Goal: Transaction & Acquisition: Purchase product/service

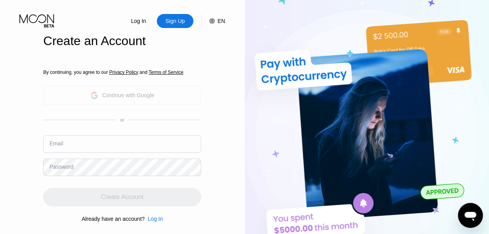
click at [178, 90] on div "Continue with Google" at bounding box center [122, 95] width 158 height 19
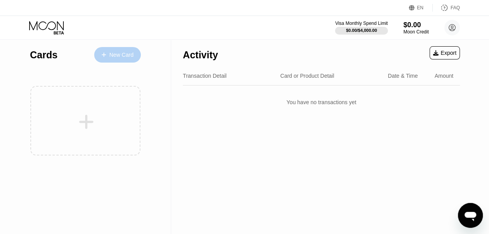
click at [116, 56] on div "New Card" at bounding box center [121, 55] width 24 height 7
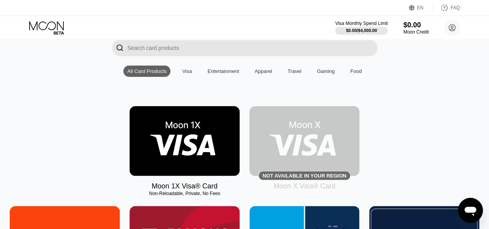
scroll to position [76, 0]
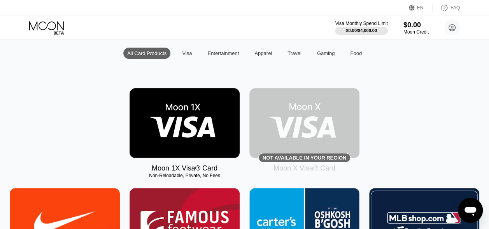
click at [312, 128] on img at bounding box center [305, 123] width 110 height 70
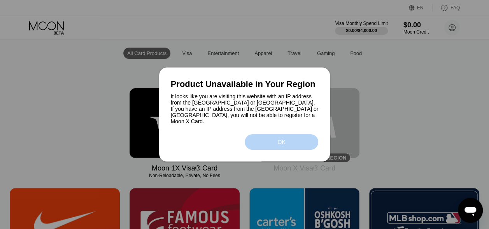
click at [294, 140] on div "OK" at bounding box center [282, 142] width 74 height 16
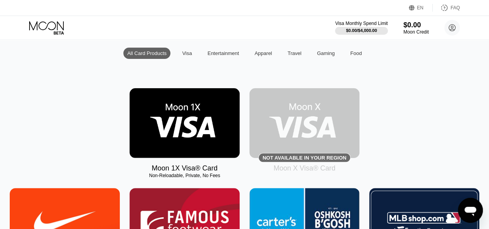
click at [194, 143] on img at bounding box center [185, 123] width 110 height 70
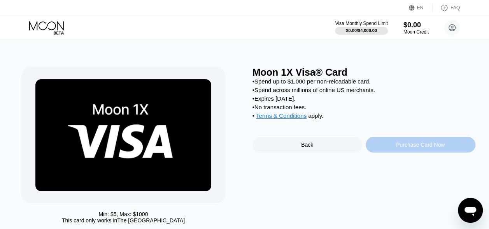
click at [404, 148] on div "Purchase Card Now" at bounding box center [420, 144] width 49 height 6
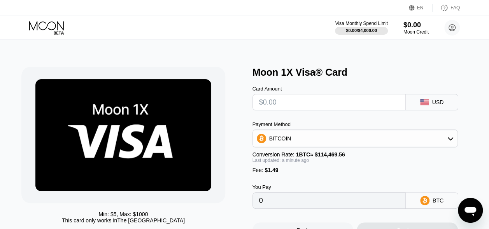
click at [371, 100] on input "text" at bounding box center [329, 102] width 140 height 16
type input "$10"
type input "0.00010038"
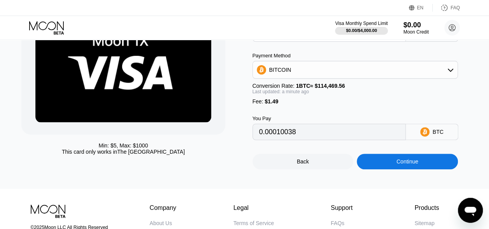
scroll to position [63, 0]
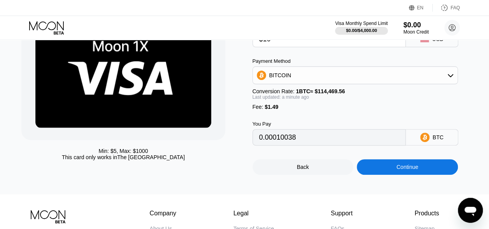
type input "$10"
click at [426, 169] on div "Continue" at bounding box center [407, 167] width 101 height 16
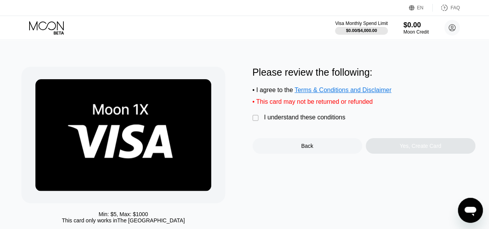
click at [254, 120] on div "" at bounding box center [257, 118] width 8 height 8
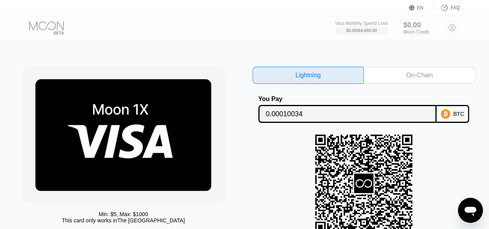
click at [446, 72] on div "On-Chain" at bounding box center [420, 75] width 112 height 17
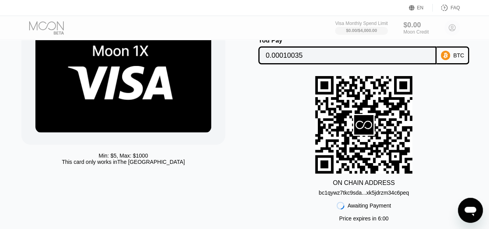
scroll to position [69, 0]
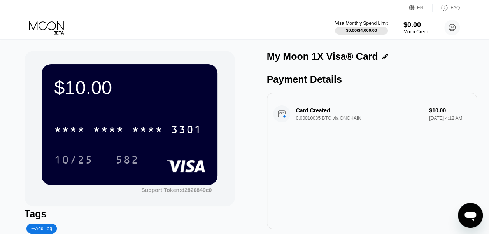
click at [164, 126] on div "* * * * * * * * * * * * 3301" at bounding box center [127, 129] width 157 height 19
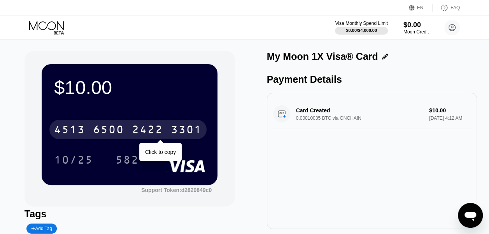
click at [183, 134] on div "3301" at bounding box center [186, 131] width 31 height 12
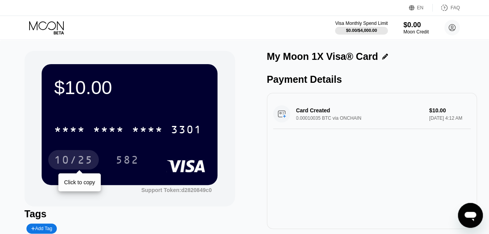
click at [77, 162] on div "10/25" at bounding box center [73, 161] width 39 height 12
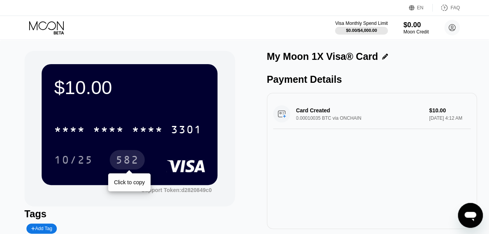
click at [127, 165] on div "582" at bounding box center [127, 161] width 23 height 12
